Goal: Information Seeking & Learning: Learn about a topic

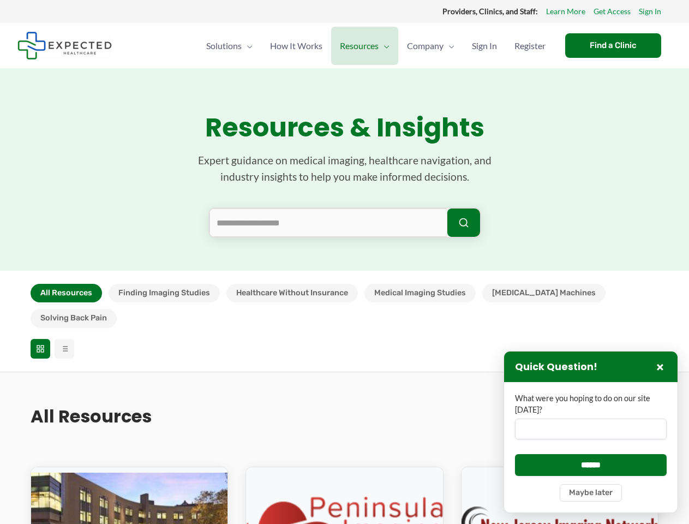
click at [344, 262] on section "Resources & Insights Expert guidance on medical imaging, healthcare navigation,…" at bounding box center [344, 169] width 689 height 202
click at [66, 293] on button "All Resources" at bounding box center [66, 293] width 71 height 19
click at [164, 293] on button "Finding Imaging Studies" at bounding box center [164, 293] width 111 height 19
click at [291, 293] on button "Healthcare Without Insurance" at bounding box center [292, 293] width 132 height 19
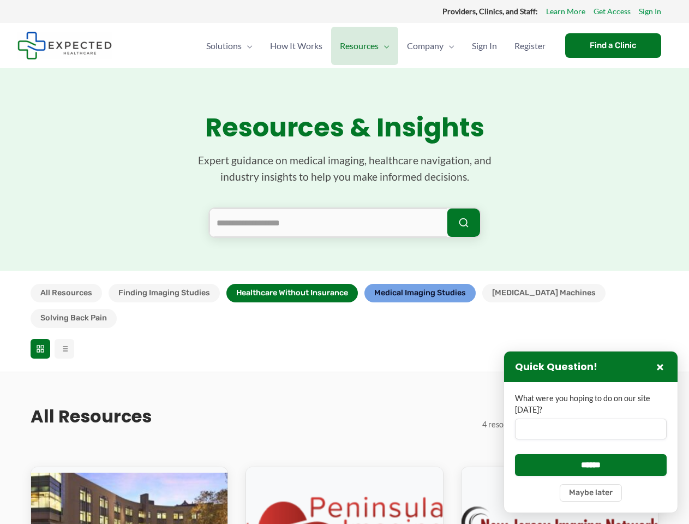
click at [420, 293] on button "Medical Imaging Studies" at bounding box center [419, 293] width 111 height 19
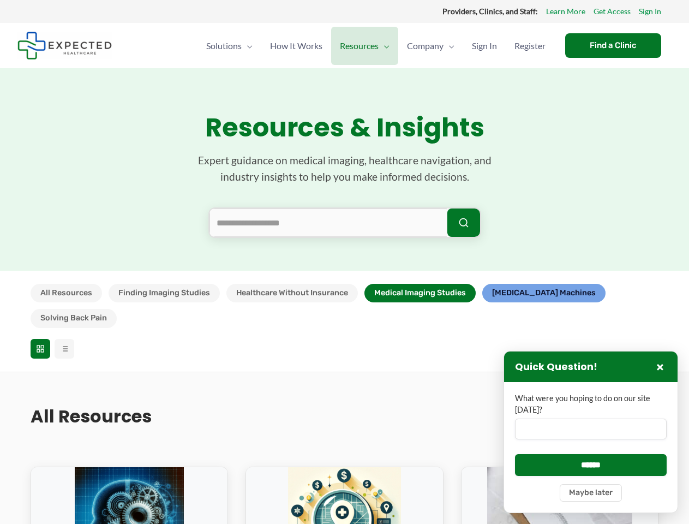
click at [518, 293] on button "[MEDICAL_DATA] Machines" at bounding box center [543, 293] width 123 height 19
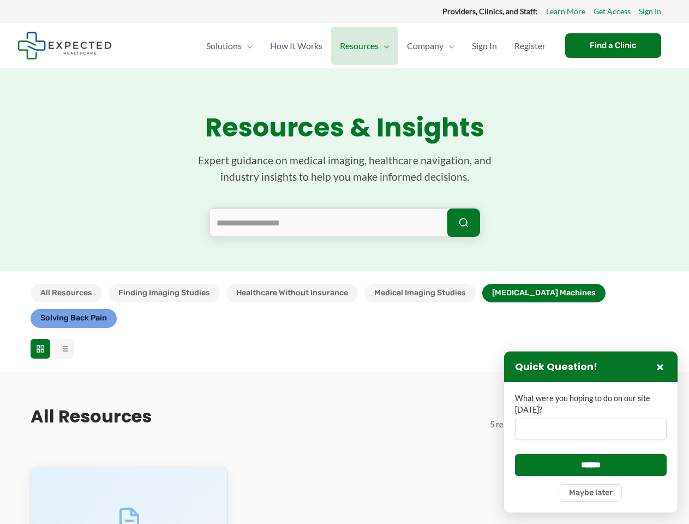
click at [117, 309] on button "Solving Back Pain" at bounding box center [74, 318] width 86 height 19
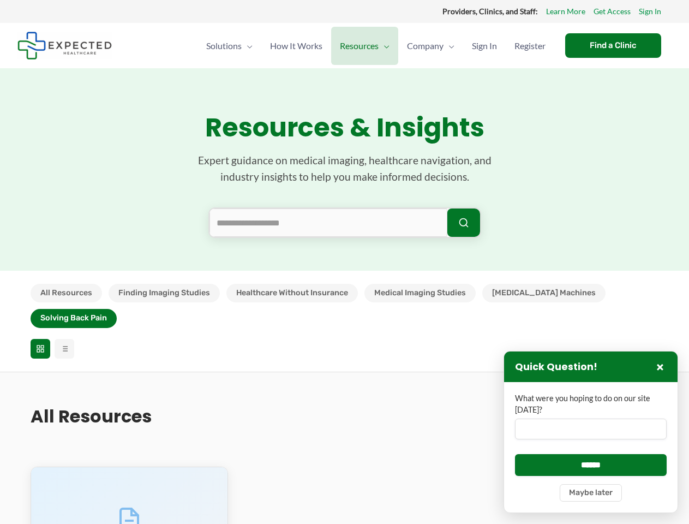
click at [40, 344] on icon at bounding box center [40, 348] width 9 height 9
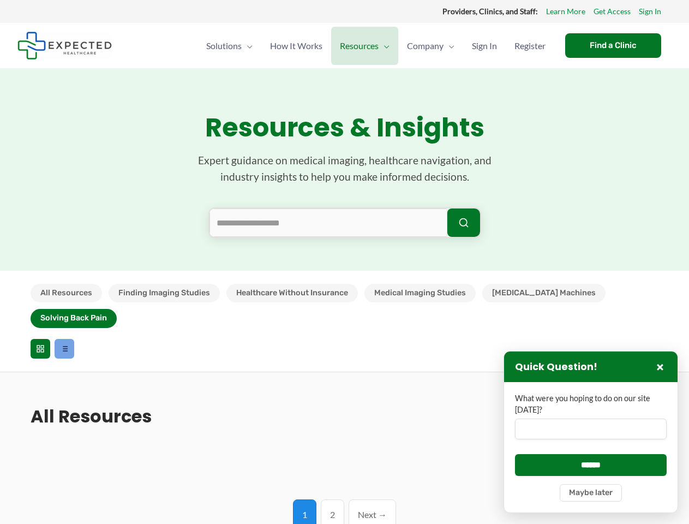
click at [64, 349] on line at bounding box center [65, 349] width 5 height 0
click at [591, 432] on input "What were you hoping to do on our site [DATE]?" at bounding box center [591, 429] width 152 height 21
